Goal: Task Accomplishment & Management: Manage account settings

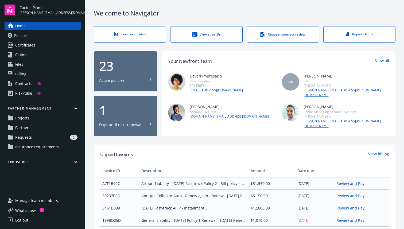
click at [38, 202] on span "Manage team members" at bounding box center [36, 200] width 43 height 9
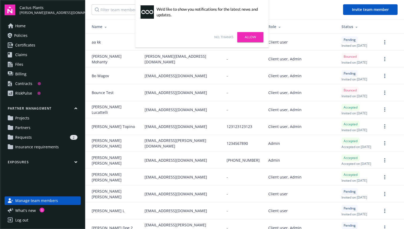
scroll to position [46, 0]
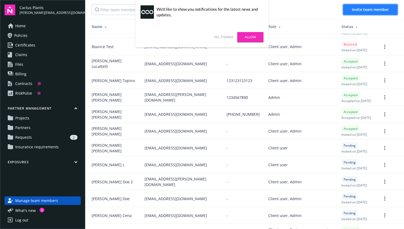
click at [378, 6] on button "Invite team member" at bounding box center [370, 9] width 55 height 11
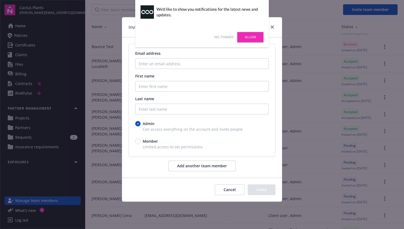
click at [228, 36] on link "No, thanks" at bounding box center [223, 37] width 19 height 5
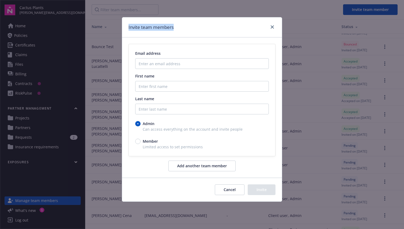
drag, startPoint x: 175, startPoint y: 27, endPoint x: 122, endPoint y: 27, distance: 52.6
click at [122, 27] on div "Invite team members" at bounding box center [202, 27] width 160 height 20
copy h1 "Invite team members"
click at [152, 61] on input "Enter an email address" at bounding box center [202, 63] width 134 height 11
click at [150, 85] on input "First name" at bounding box center [202, 86] width 134 height 11
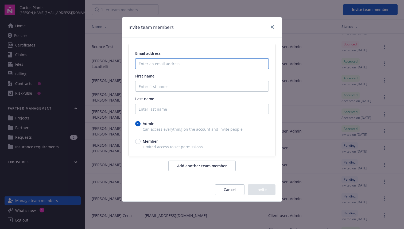
click at [172, 65] on input "Enter an email address" at bounding box center [202, 63] width 134 height 11
click at [150, 86] on input "First name" at bounding box center [202, 86] width 134 height 11
click at [154, 67] on input "Enter an email address" at bounding box center [202, 63] width 134 height 11
click at [148, 86] on input "First name" at bounding box center [202, 86] width 134 height 11
click at [153, 62] on input "Enter an email address" at bounding box center [202, 63] width 134 height 11
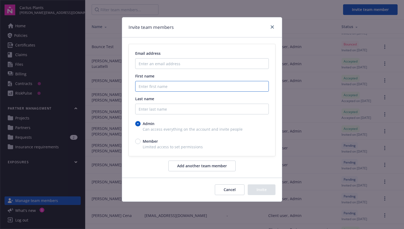
click at [146, 85] on input "First name" at bounding box center [202, 86] width 134 height 11
click at [149, 110] on input "Last name" at bounding box center [202, 109] width 134 height 11
click at [152, 65] on input "Enter an email address" at bounding box center [202, 63] width 134 height 11
click at [185, 45] on div "Email address First name Last name Admin Can access everything on the account a…" at bounding box center [202, 100] width 146 height 112
click at [186, 61] on input "Enter an email address" at bounding box center [202, 63] width 134 height 11
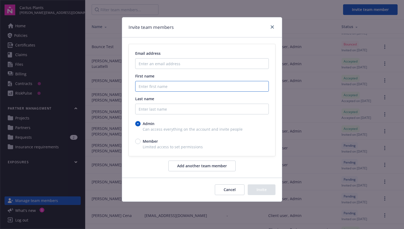
click at [150, 82] on input "First name" at bounding box center [202, 86] width 134 height 11
click at [155, 67] on input "Enter an email address" at bounding box center [202, 63] width 134 height 11
click at [176, 48] on div "Email address First name Last name Admin Can access everything on the account a…" at bounding box center [202, 100] width 146 height 112
click at [158, 61] on input "Enter an email address" at bounding box center [202, 63] width 134 height 11
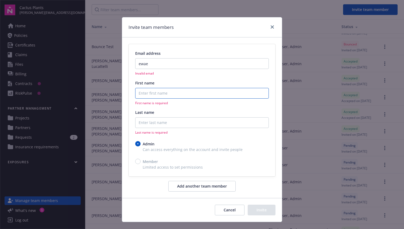
click at [151, 92] on input "First name" at bounding box center [202, 93] width 134 height 11
click at [175, 77] on div "Email address [PERSON_NAME] email First name First name is required Last name L…" at bounding box center [202, 92] width 134 height 84
drag, startPoint x: 165, startPoint y: 65, endPoint x: 131, endPoint y: 68, distance: 33.5
click at [132, 68] on div "Email address [PERSON_NAME] email First name First name is required Last name L…" at bounding box center [202, 110] width 146 height 132
type input "e"
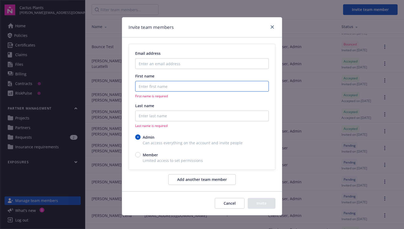
click at [158, 87] on input "First name" at bounding box center [202, 86] width 134 height 11
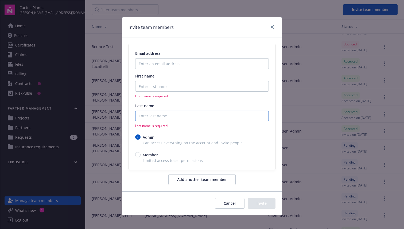
click at [142, 120] on input "Last name" at bounding box center [202, 116] width 134 height 11
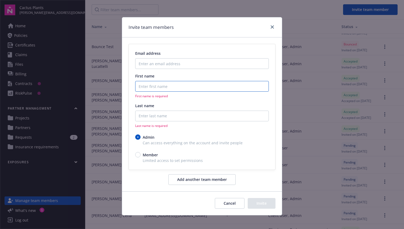
click at [145, 87] on input "First name" at bounding box center [202, 86] width 134 height 11
click at [231, 99] on div "Email address First name First name is required Last name Last name is required" at bounding box center [202, 88] width 134 height 77
click at [230, 106] on div "Last name" at bounding box center [202, 106] width 134 height 6
click at [172, 29] on h1 "Invite team members" at bounding box center [151, 27] width 45 height 7
drag, startPoint x: 178, startPoint y: 28, endPoint x: 125, endPoint y: 28, distance: 52.4
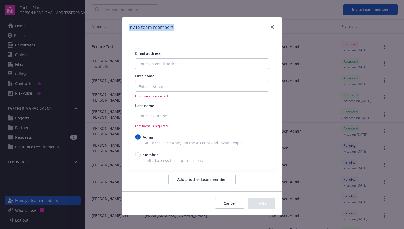
click at [125, 28] on div "Invite team members" at bounding box center [202, 27] width 160 height 20
copy h1 "Invite team members"
click at [271, 28] on icon "close" at bounding box center [272, 26] width 3 height 3
